Goal: Browse casually

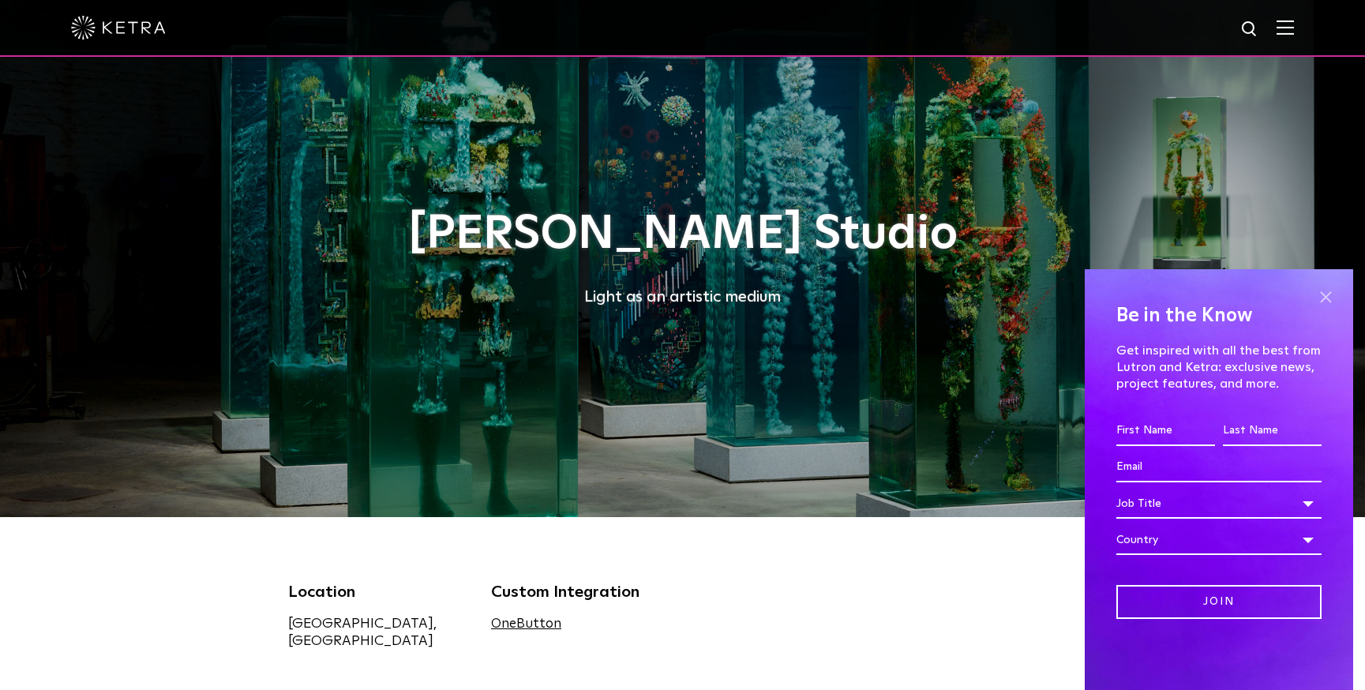
click at [1324, 294] on span at bounding box center [1325, 297] width 24 height 24
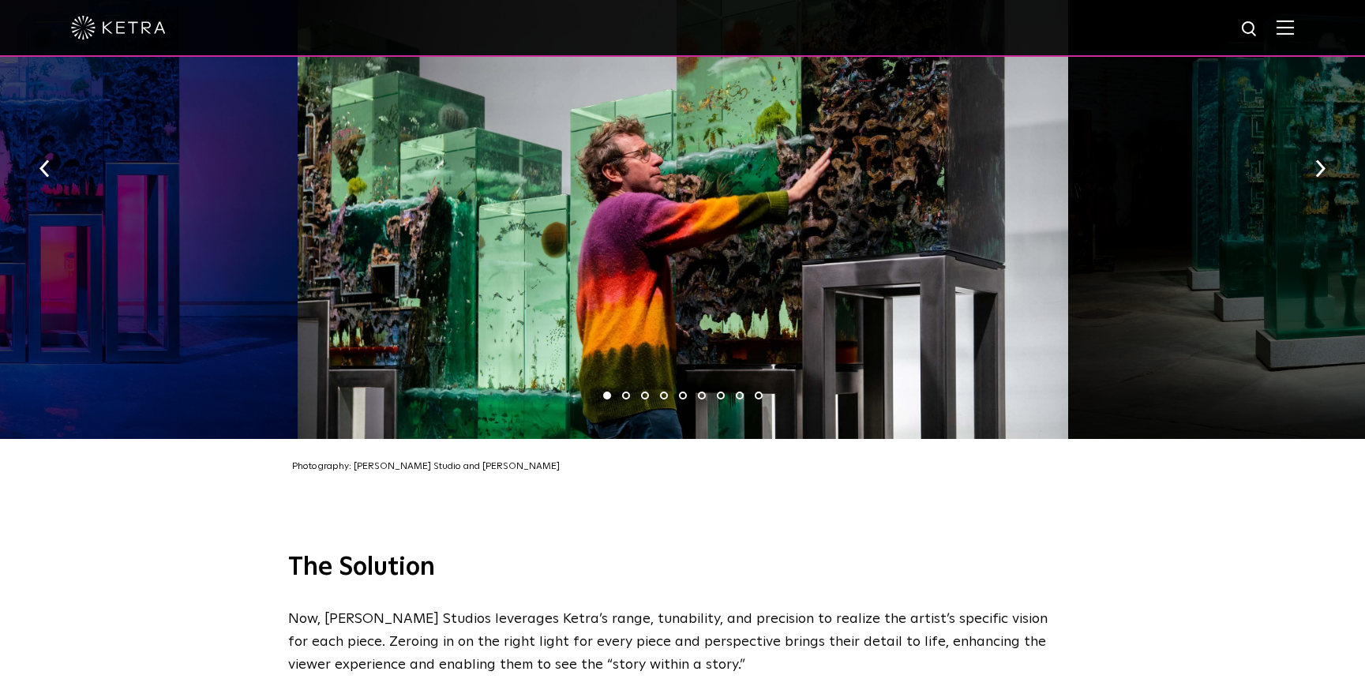
scroll to position [2355, 0]
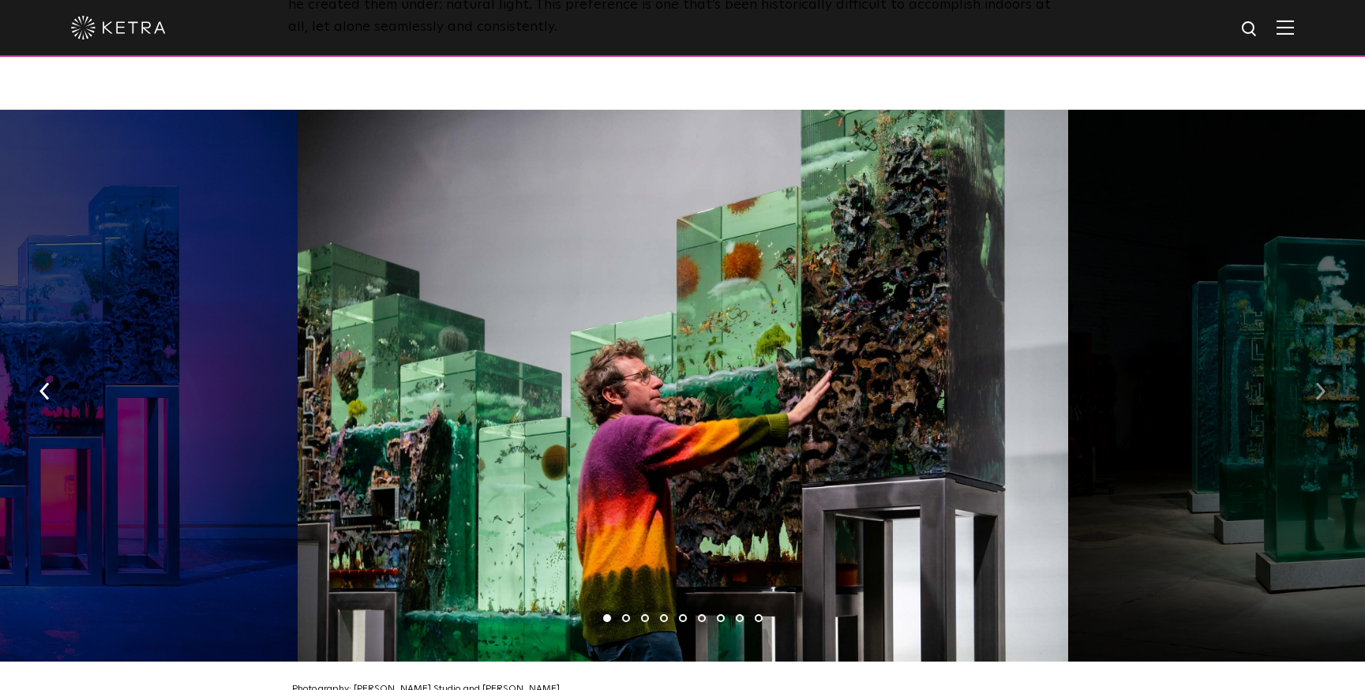
click at [1315, 382] on img "button" at bounding box center [1320, 390] width 10 height 17
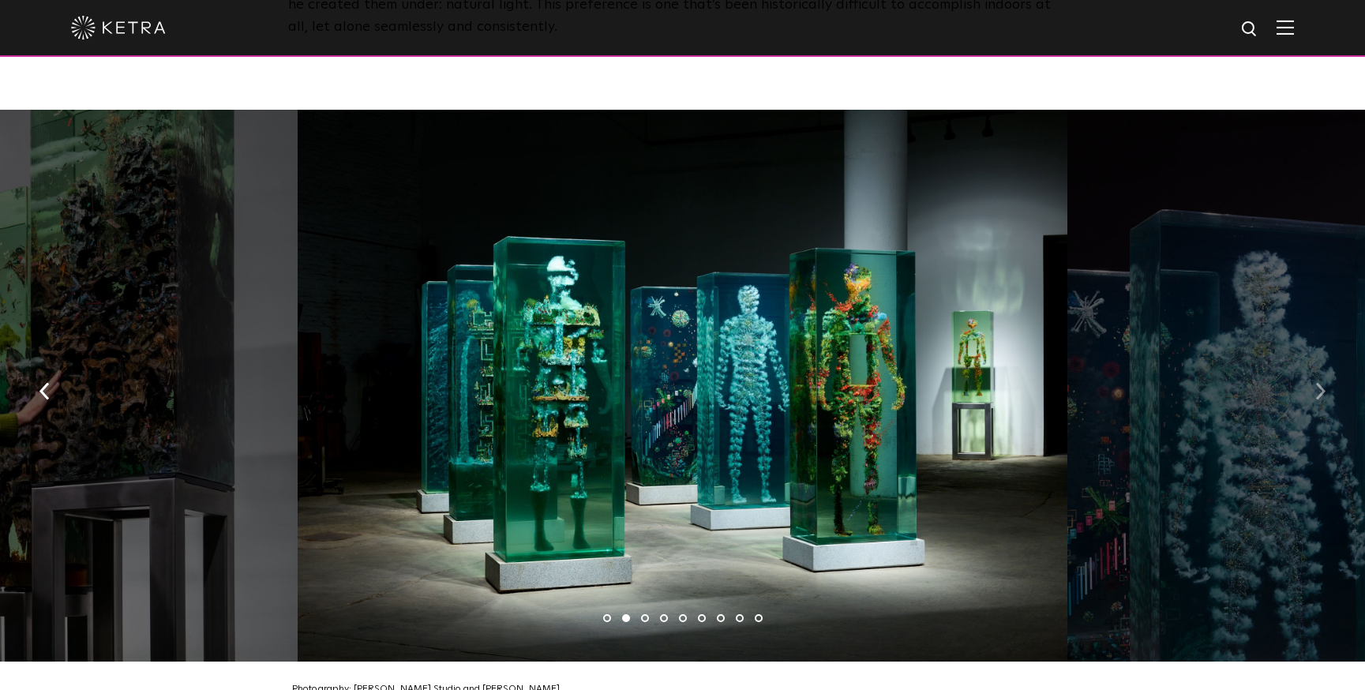
click at [1315, 382] on img "button" at bounding box center [1320, 390] width 10 height 17
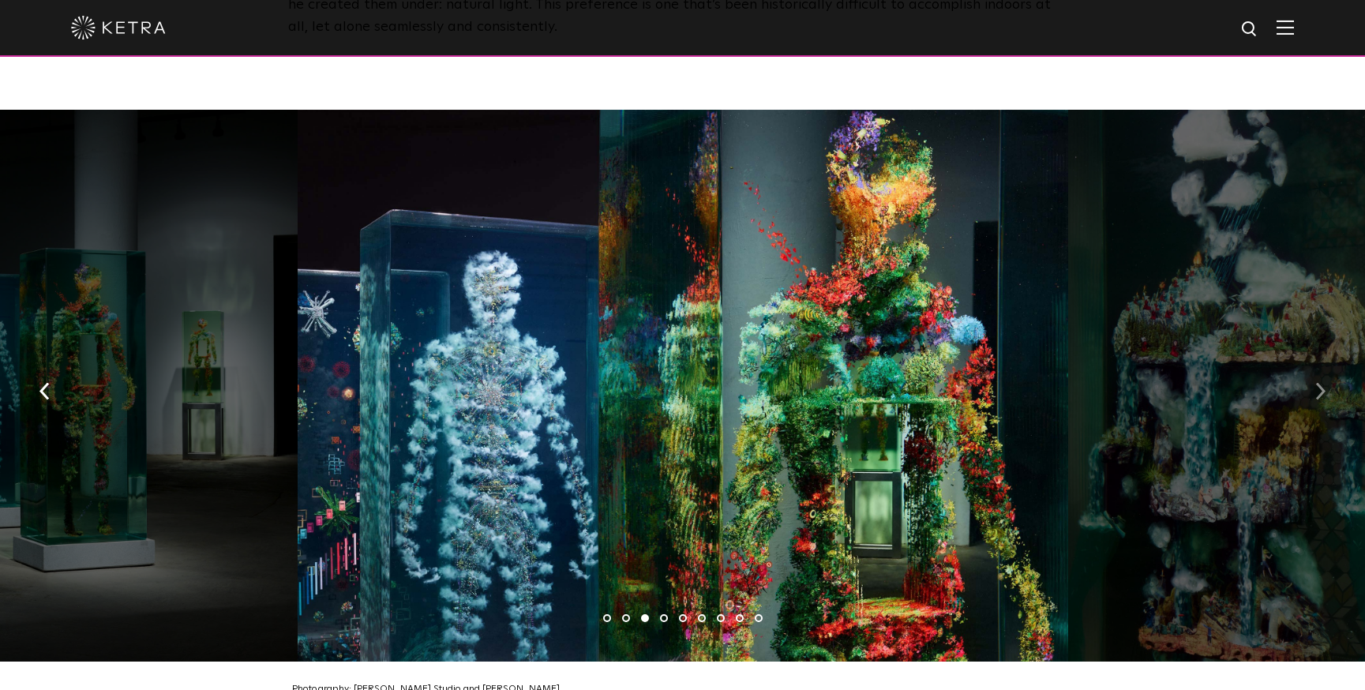
click at [1315, 382] on img "button" at bounding box center [1320, 390] width 10 height 17
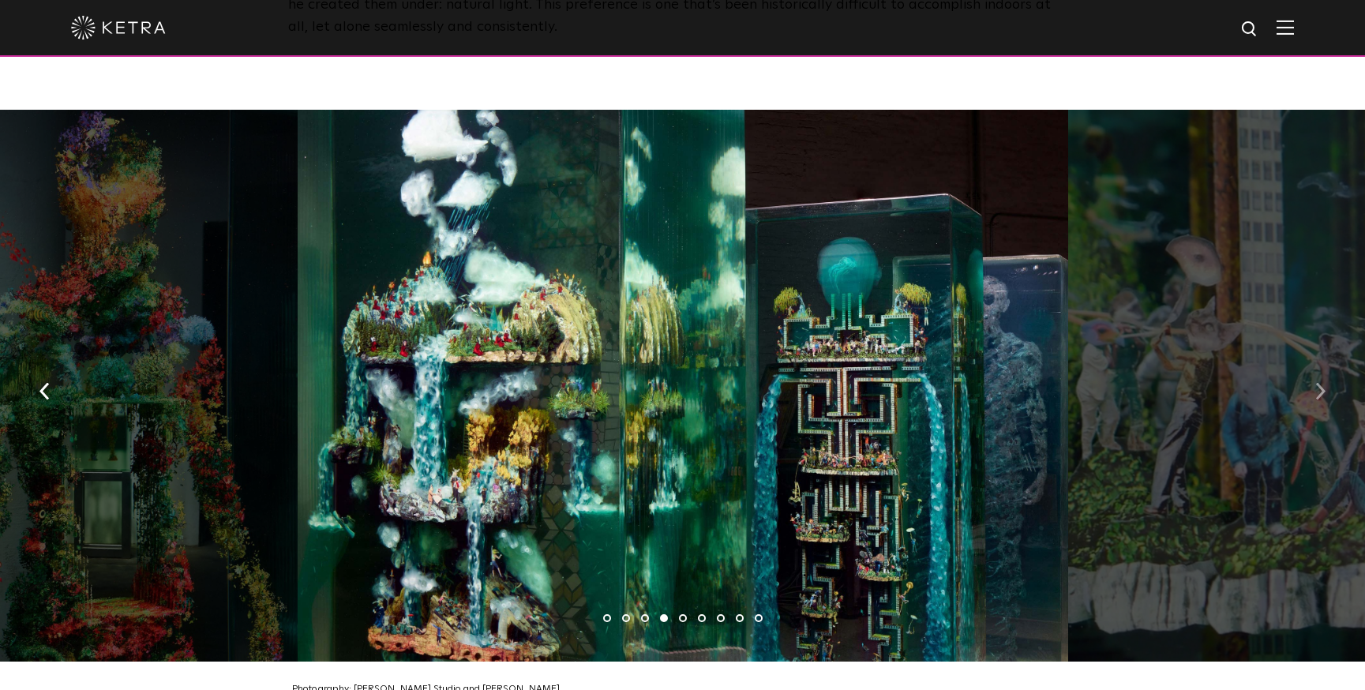
click at [1315, 382] on img "button" at bounding box center [1320, 390] width 10 height 17
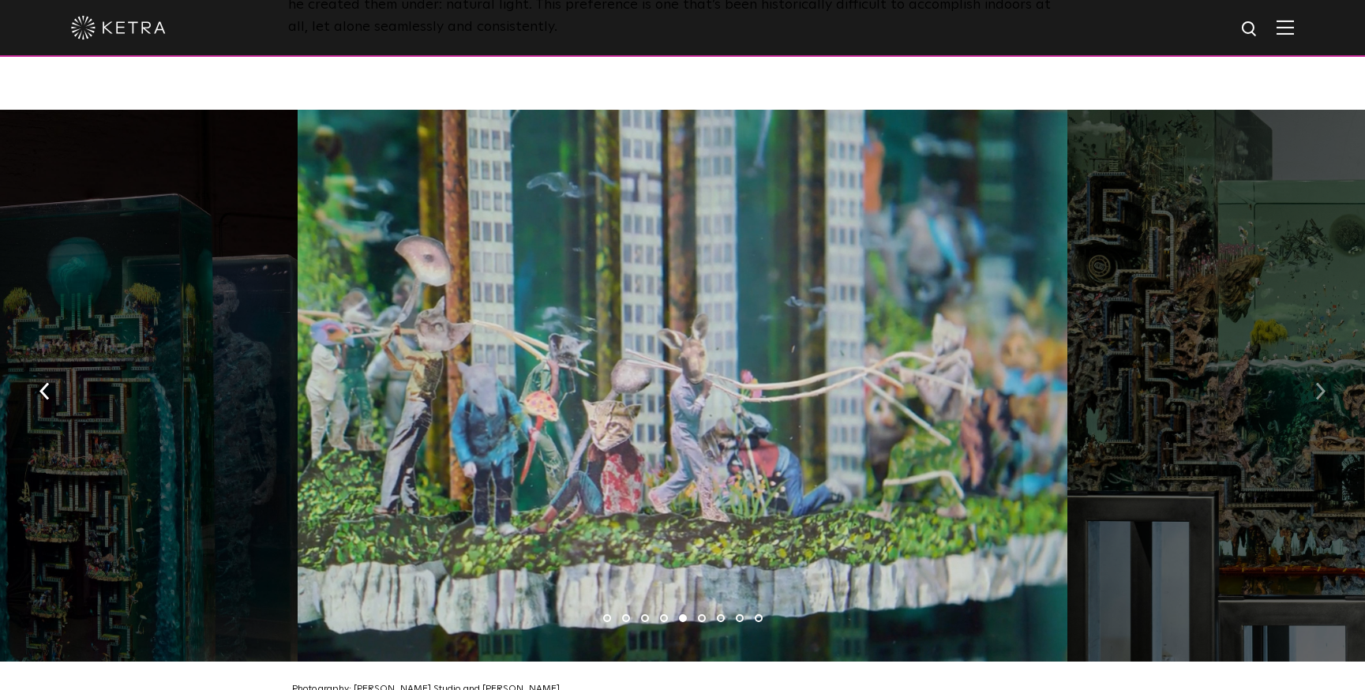
click at [1315, 382] on img "button" at bounding box center [1320, 390] width 10 height 17
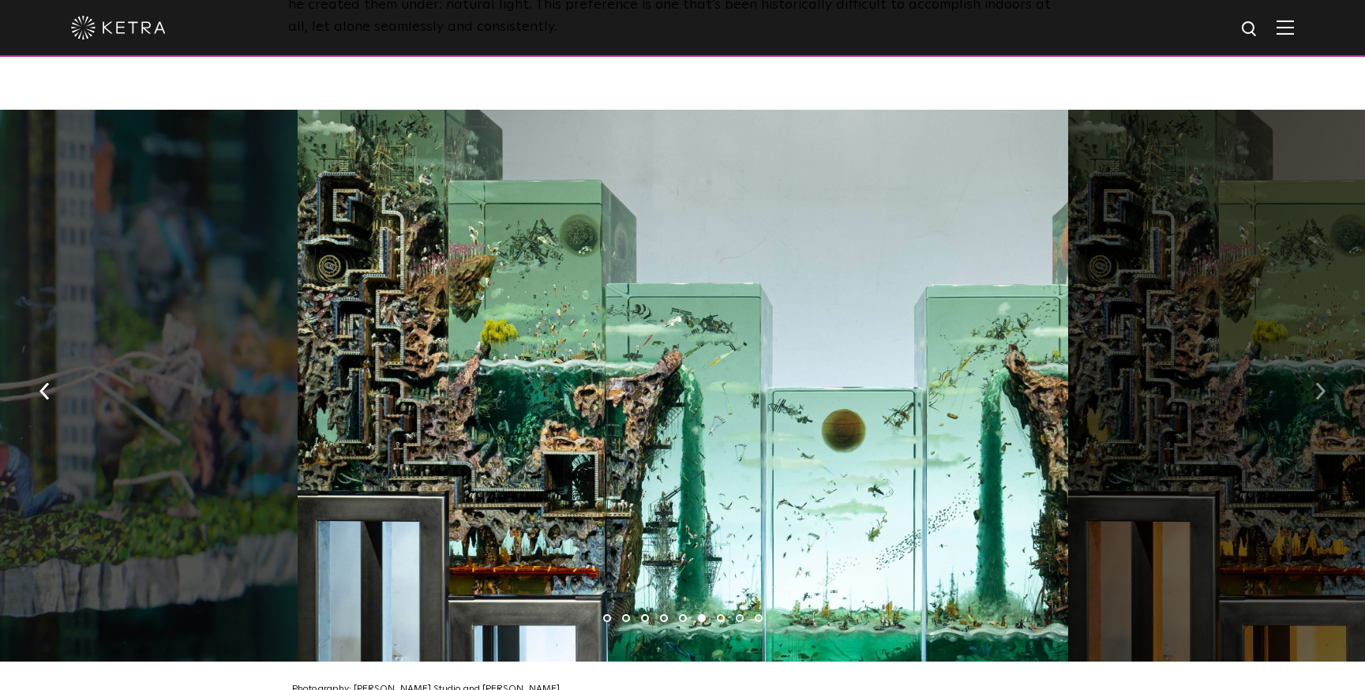
click at [1315, 382] on img "button" at bounding box center [1320, 390] width 10 height 17
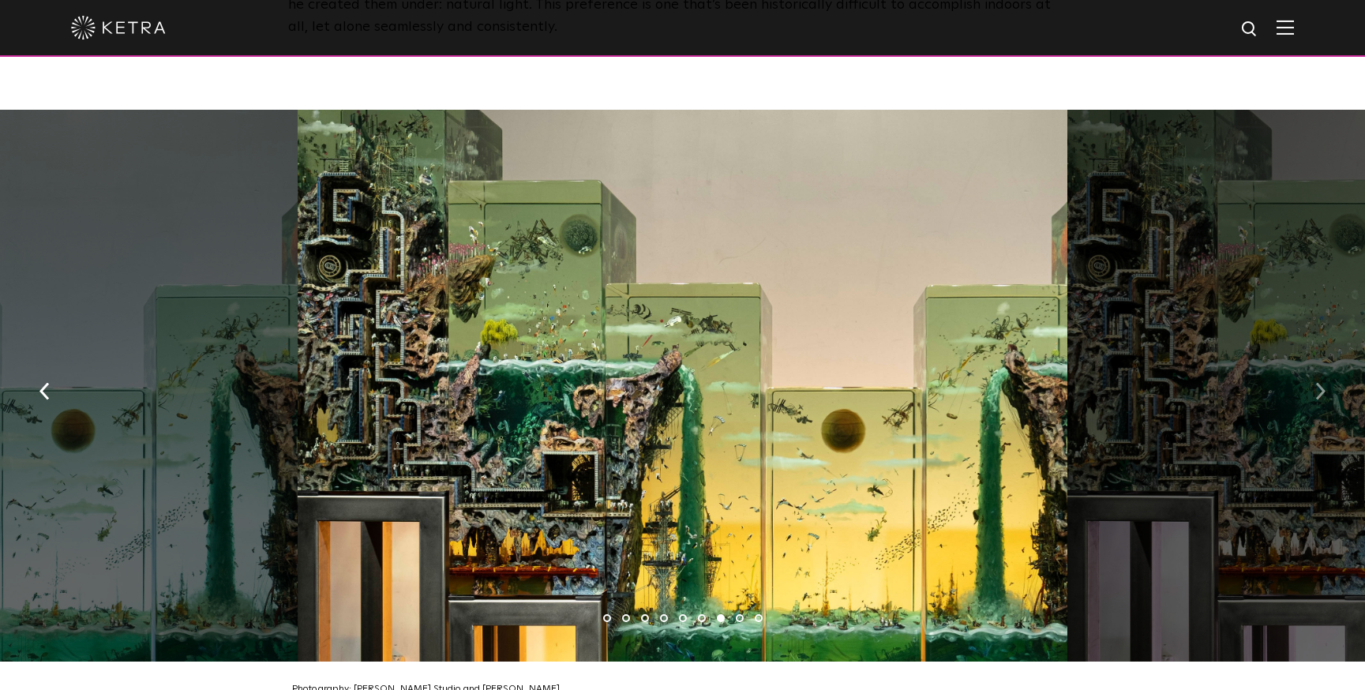
scroll to position [2355, 0]
click at [1315, 381] on img "button" at bounding box center [1320, 389] width 10 height 17
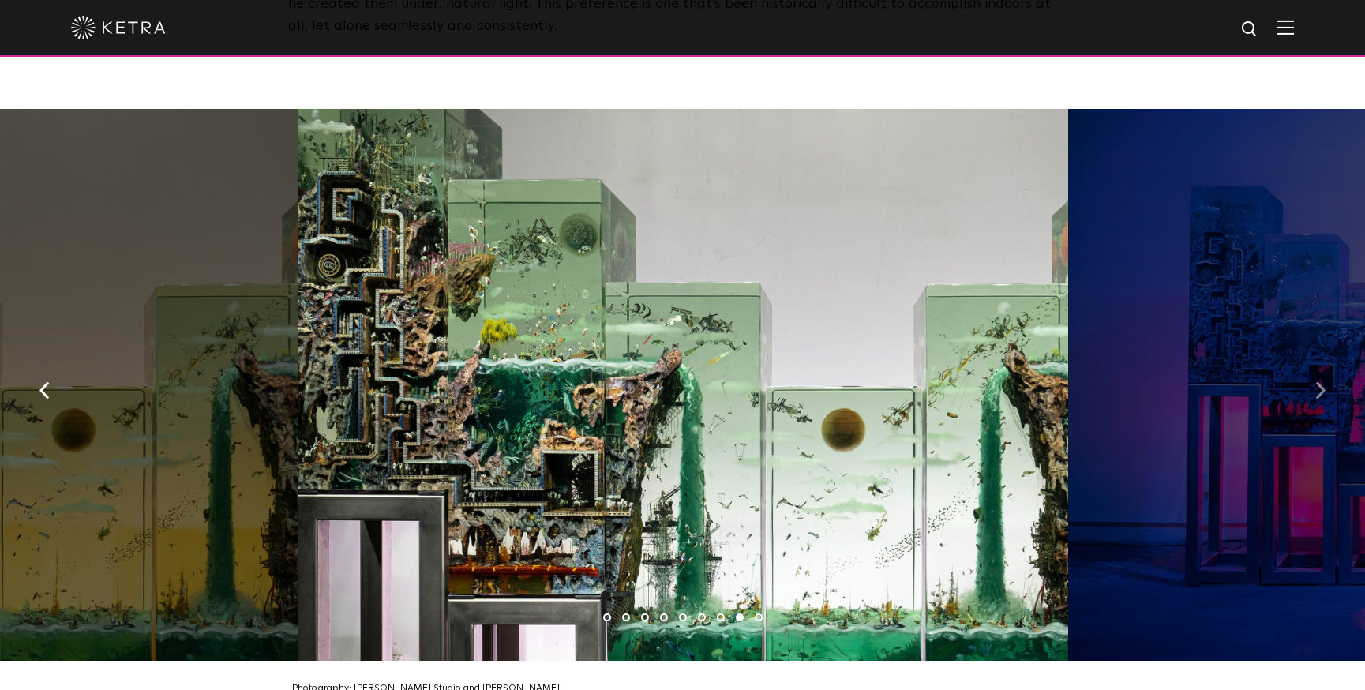
click at [1315, 381] on img "button" at bounding box center [1320, 389] width 10 height 17
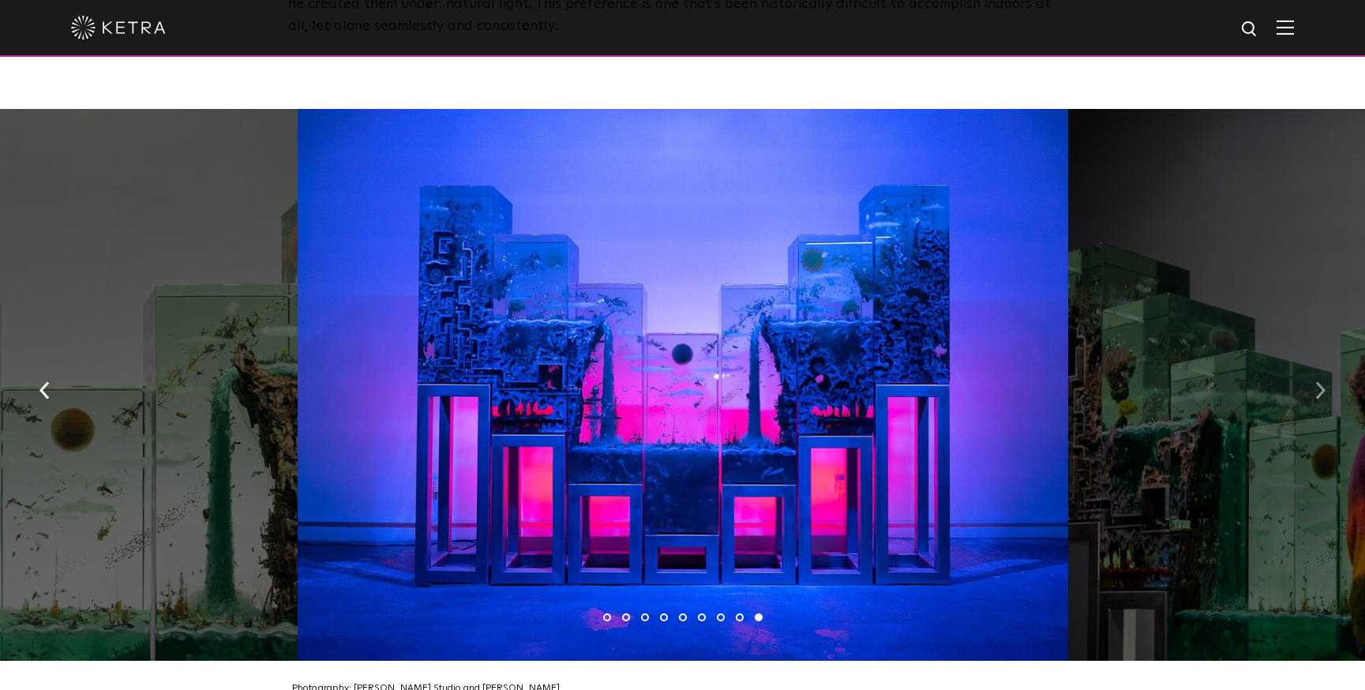
scroll to position [2357, 0]
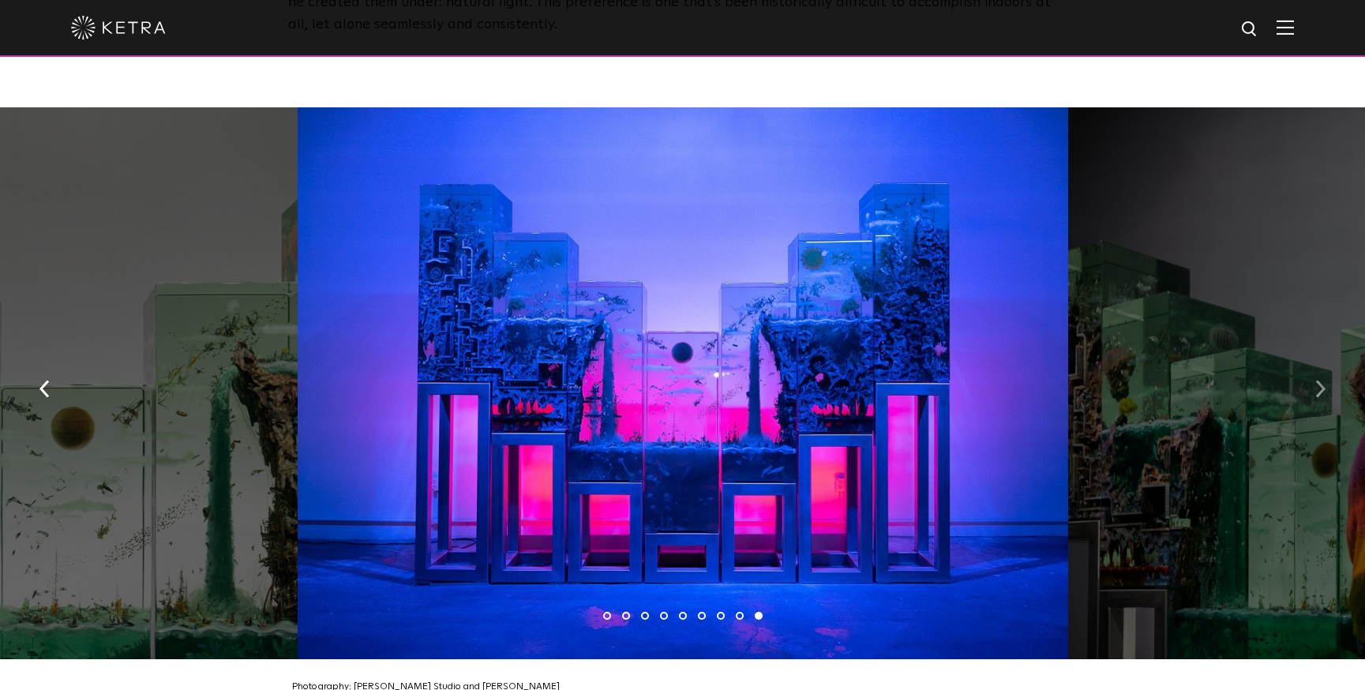
click at [1315, 380] on img "button" at bounding box center [1320, 388] width 10 height 17
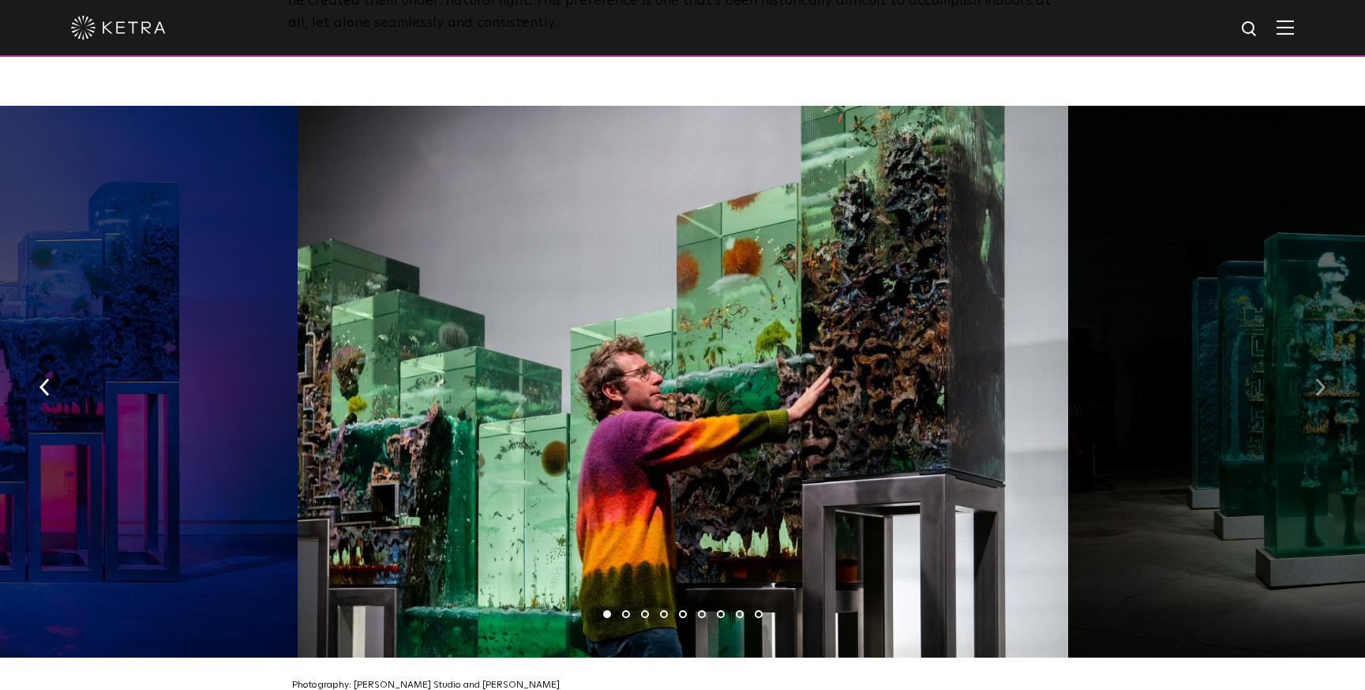
click at [1315, 378] on img "button" at bounding box center [1320, 386] width 10 height 17
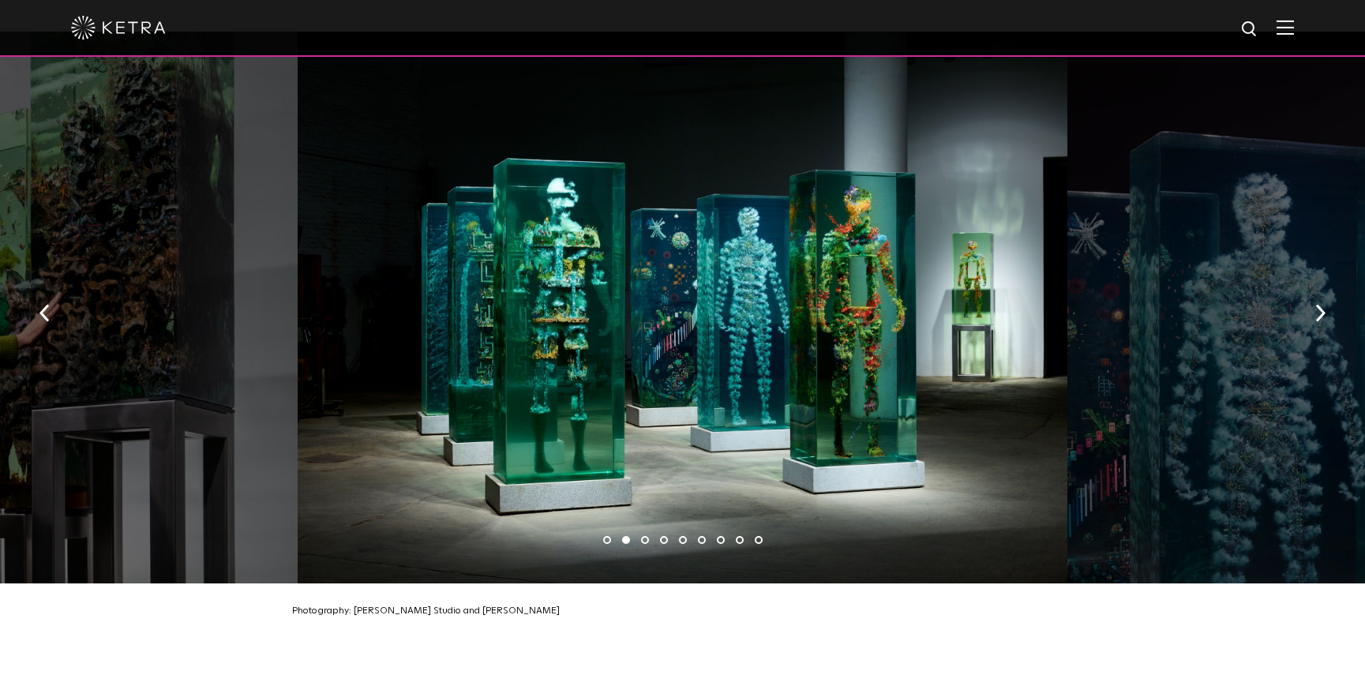
scroll to position [2466, 0]
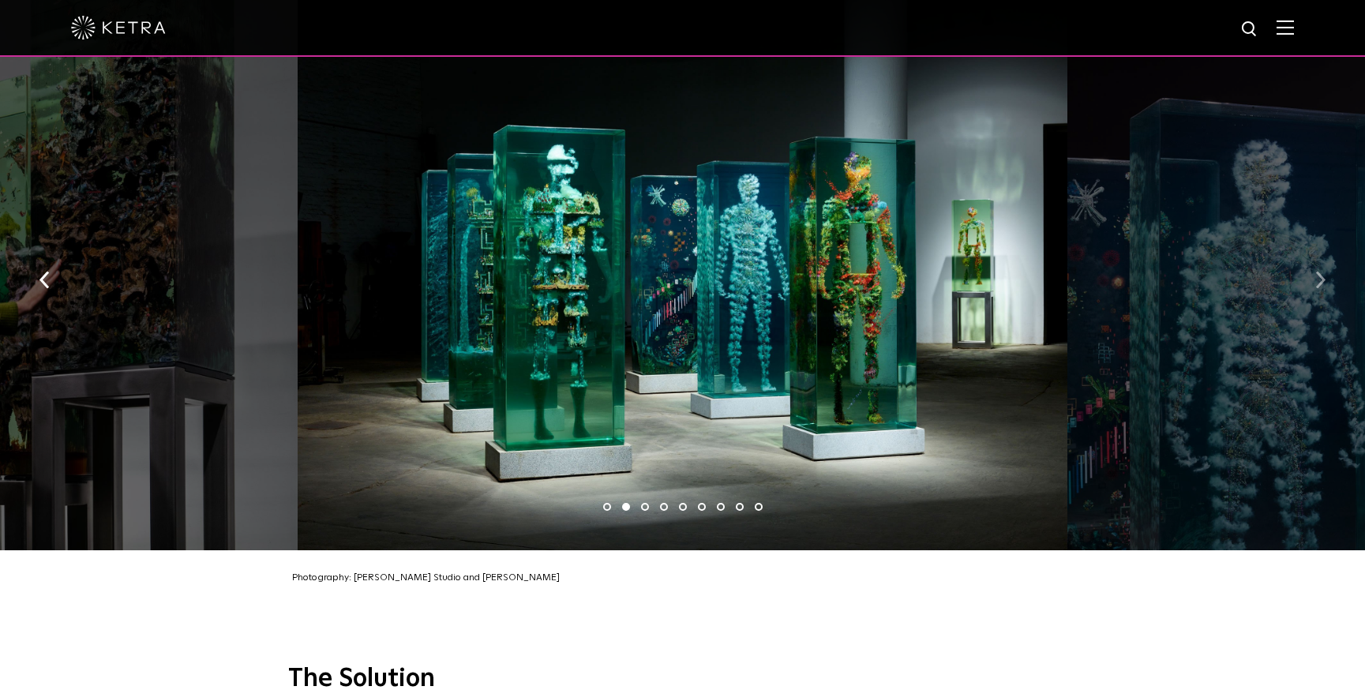
click at [1324, 271] on img "button" at bounding box center [1320, 279] width 10 height 17
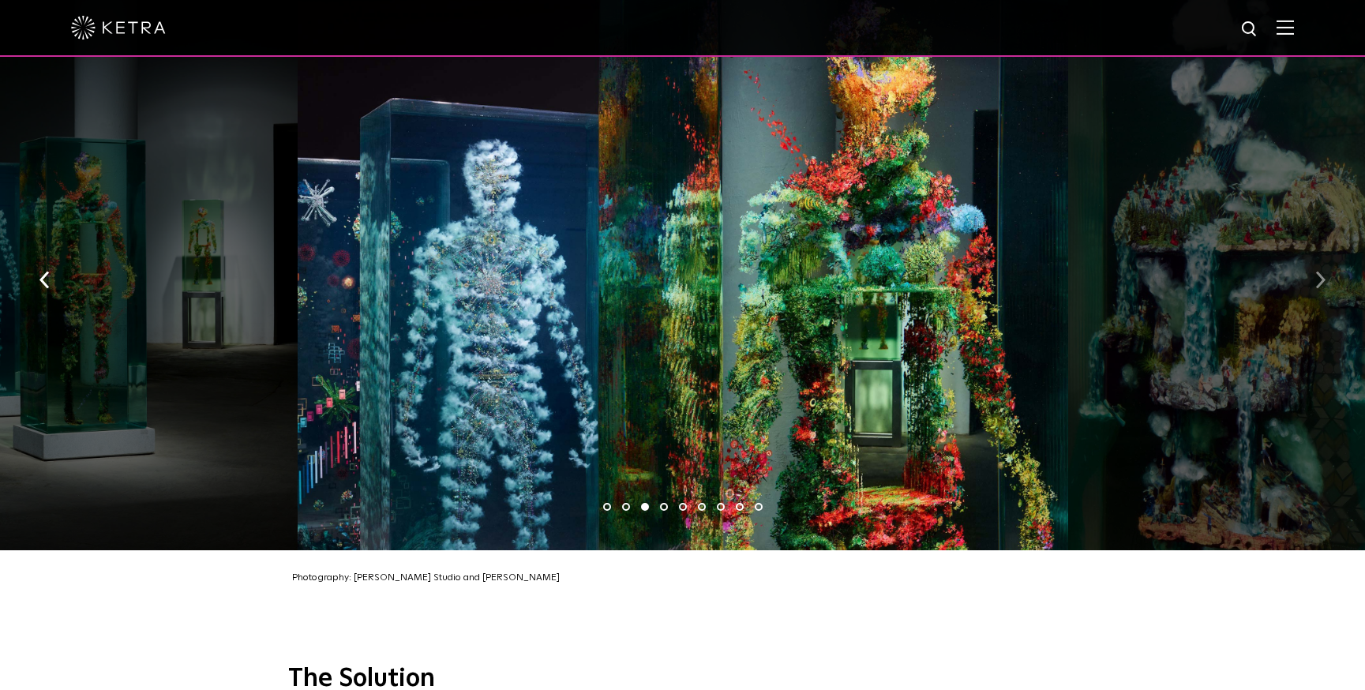
click at [1324, 271] on img "button" at bounding box center [1320, 279] width 10 height 17
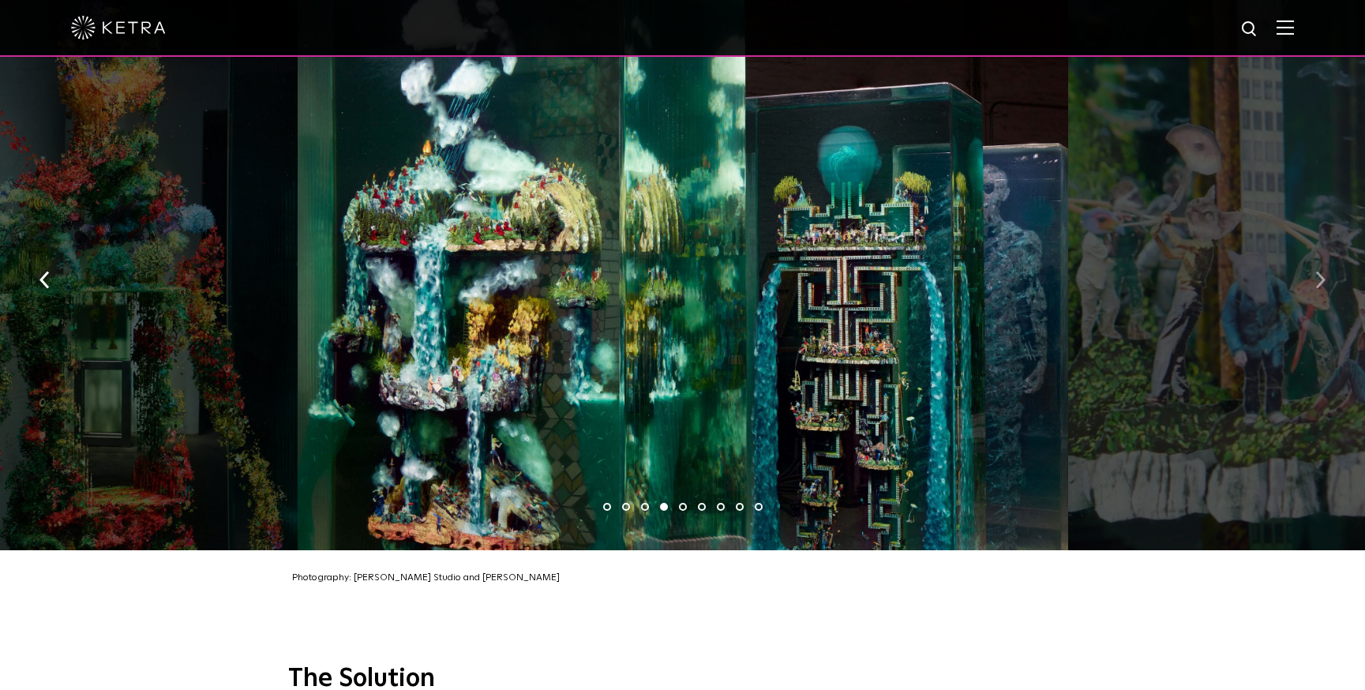
click at [1324, 271] on img "button" at bounding box center [1320, 279] width 10 height 17
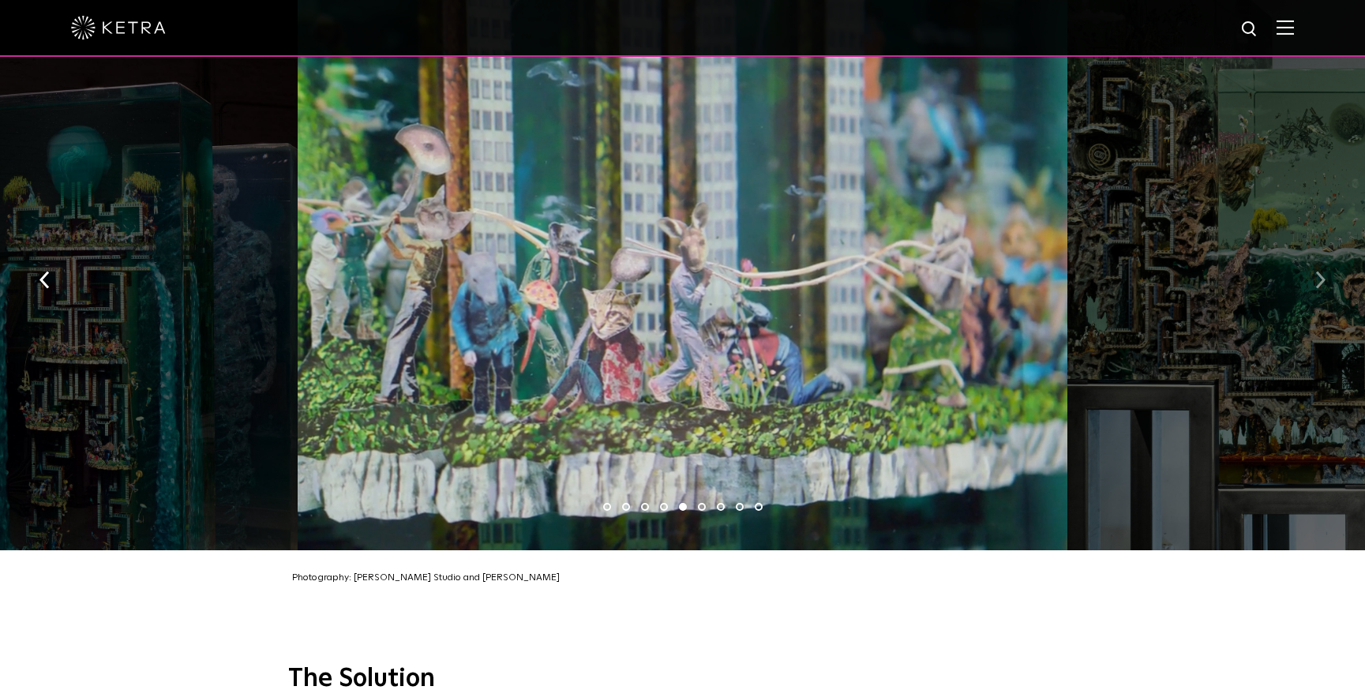
click at [1324, 271] on img "button" at bounding box center [1320, 279] width 10 height 17
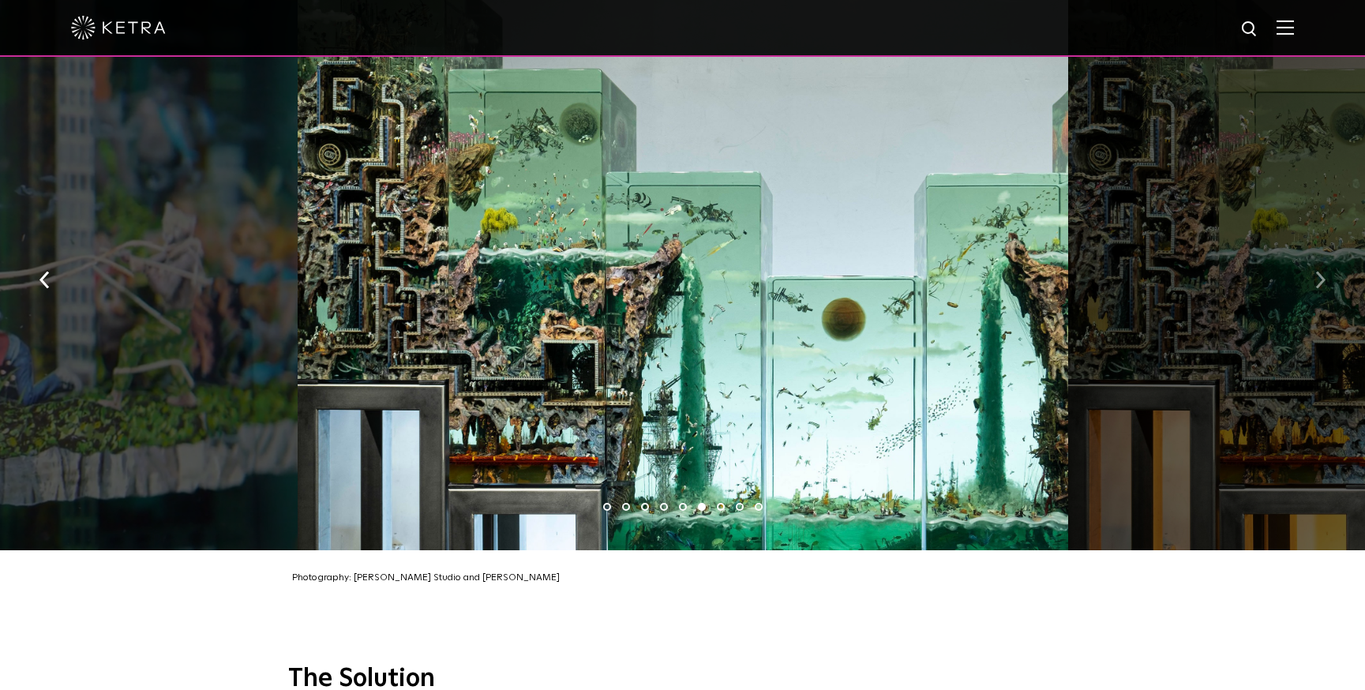
click at [1324, 271] on img "button" at bounding box center [1320, 279] width 10 height 17
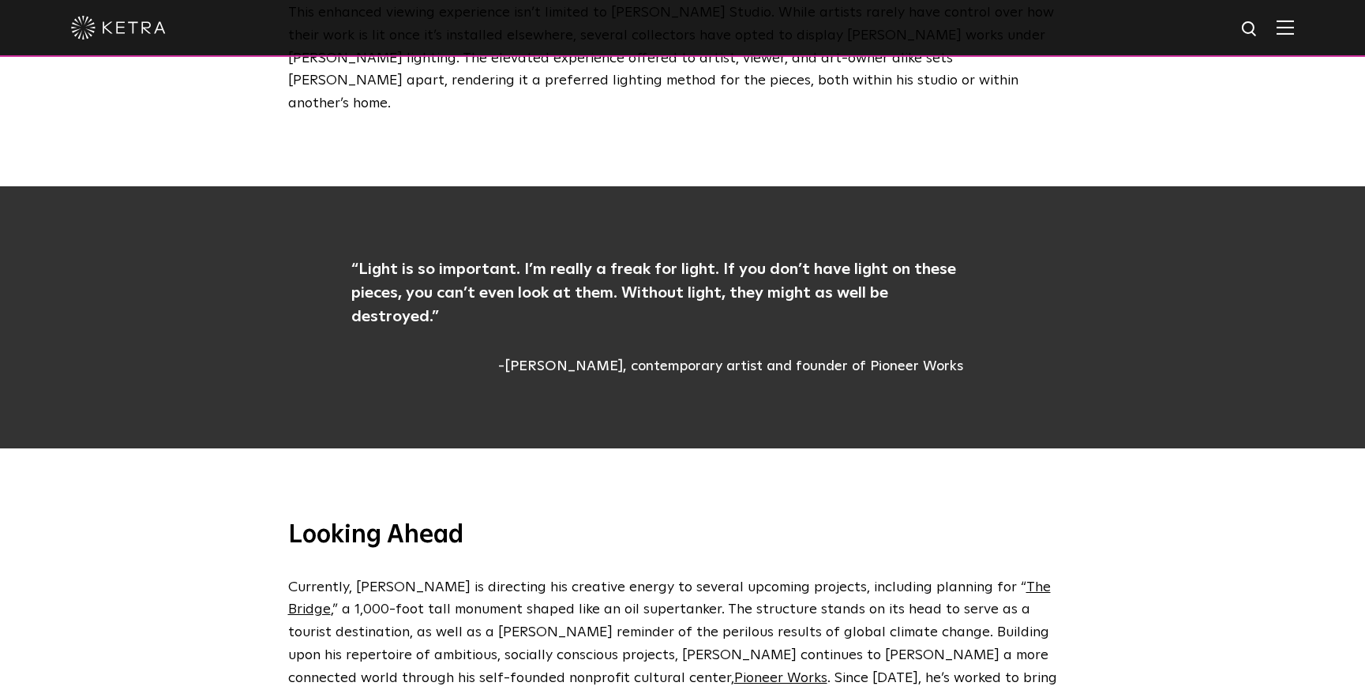
scroll to position [3531, 0]
